Goal: Transaction & Acquisition: Purchase product/service

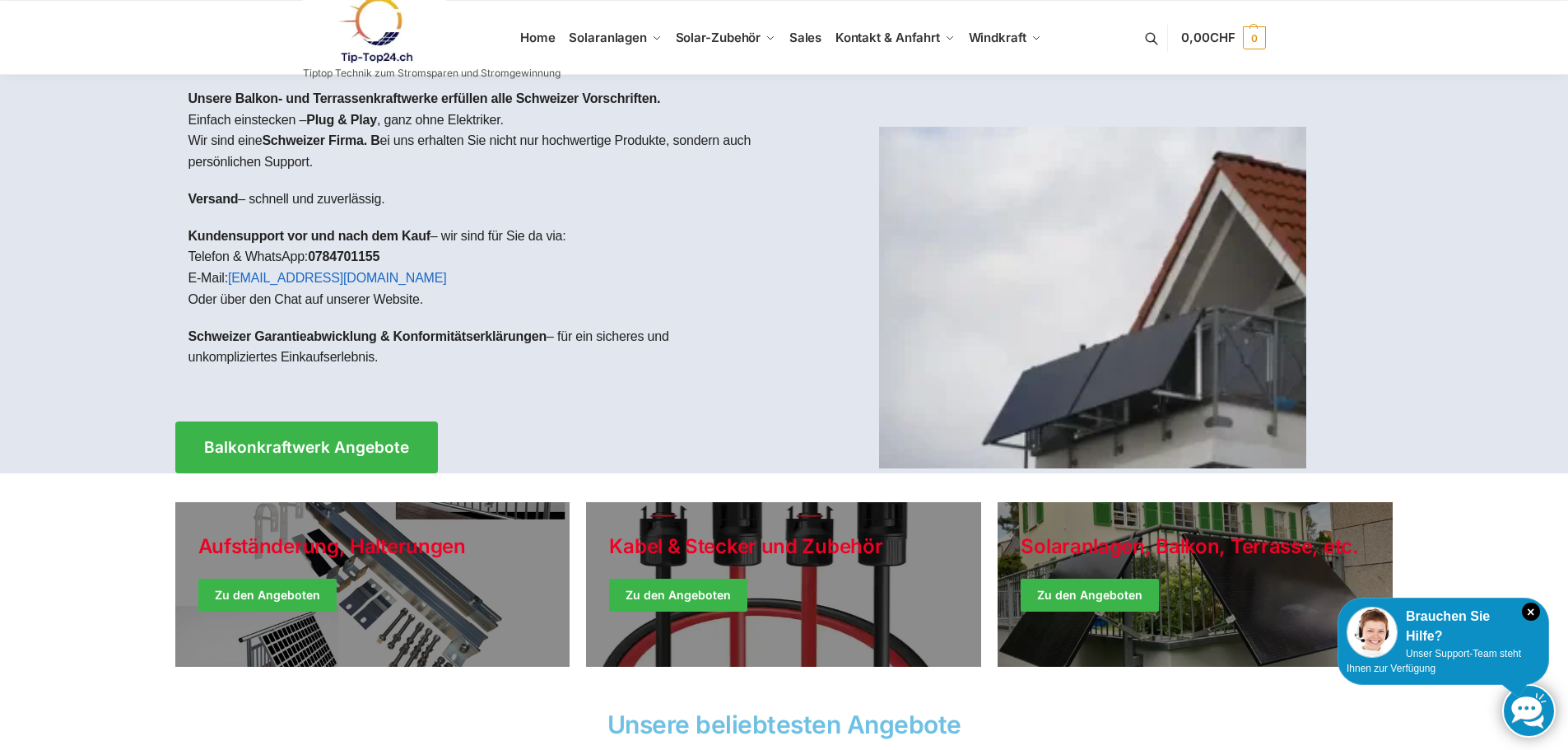
click at [121, 151] on div at bounding box center [784, 274] width 1568 height 398
click at [319, 452] on span "Balkonkraftwerk Angebote" at bounding box center [306, 447] width 226 height 17
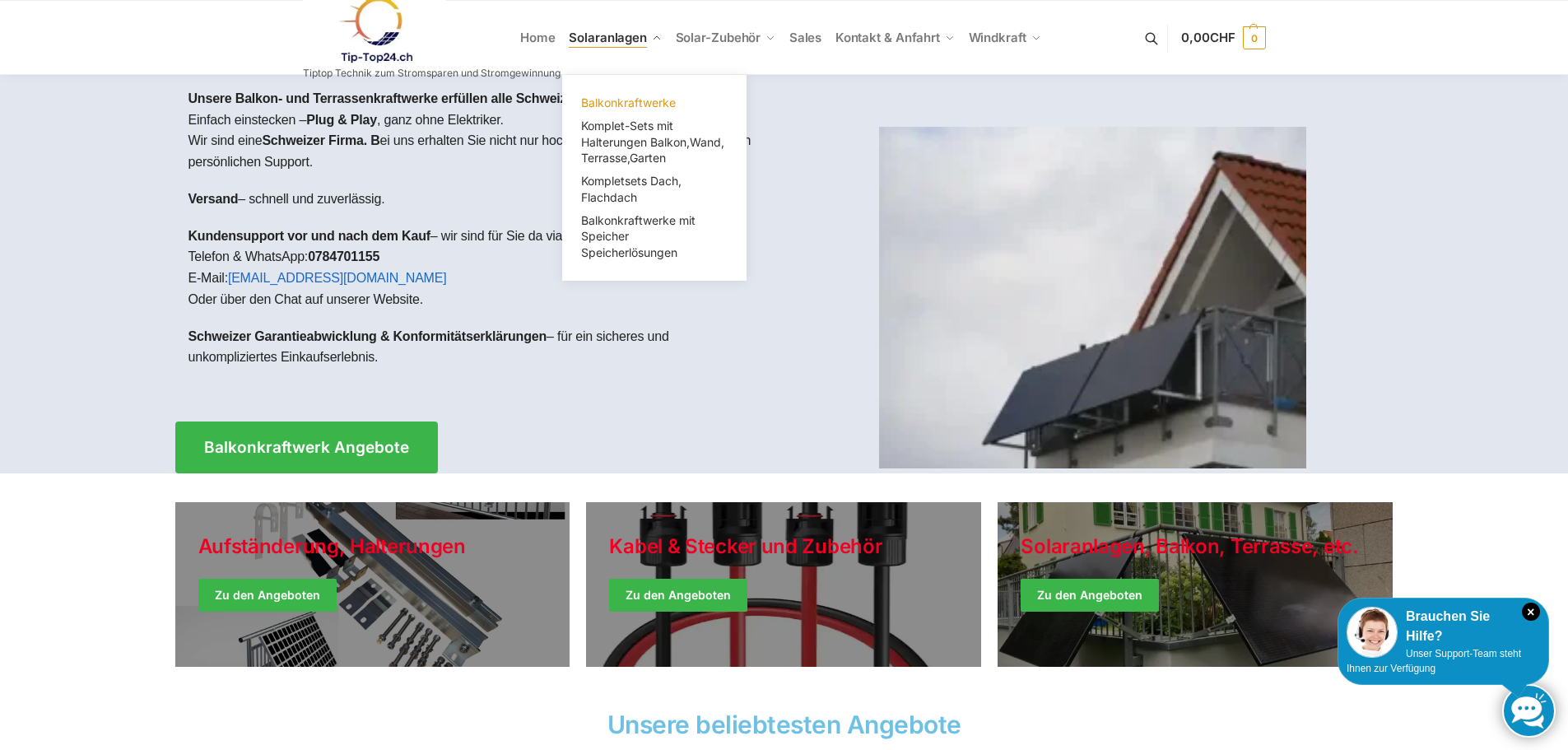
click at [630, 100] on span "Balkonkraftwerke" at bounding box center [628, 102] width 95 height 14
